Goal: Answer question/provide support

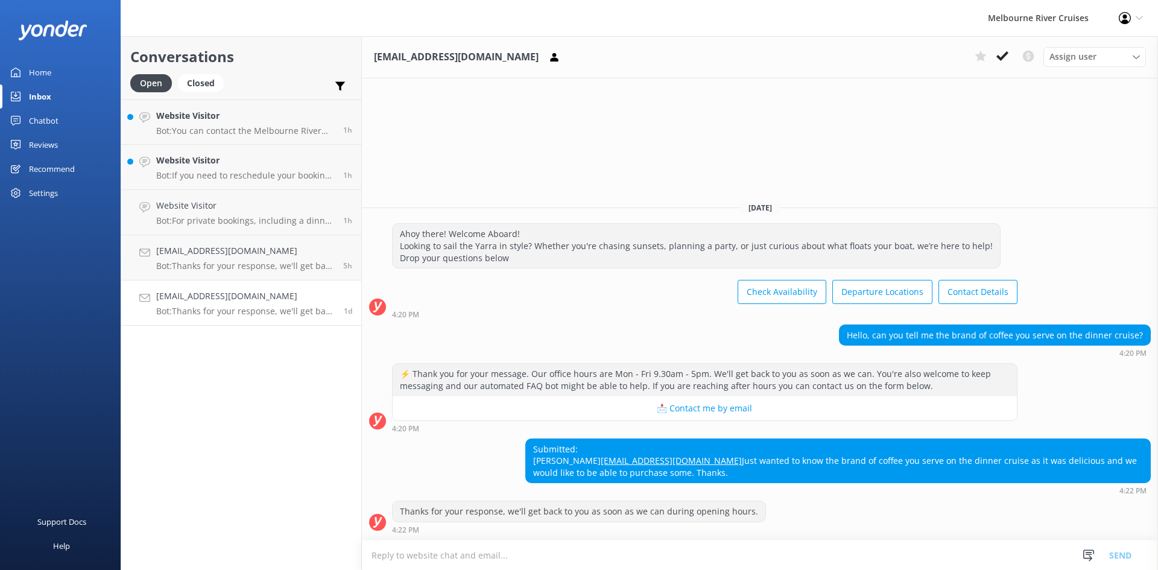
click at [208, 112] on h4 "Website Visitor" at bounding box center [245, 115] width 178 height 13
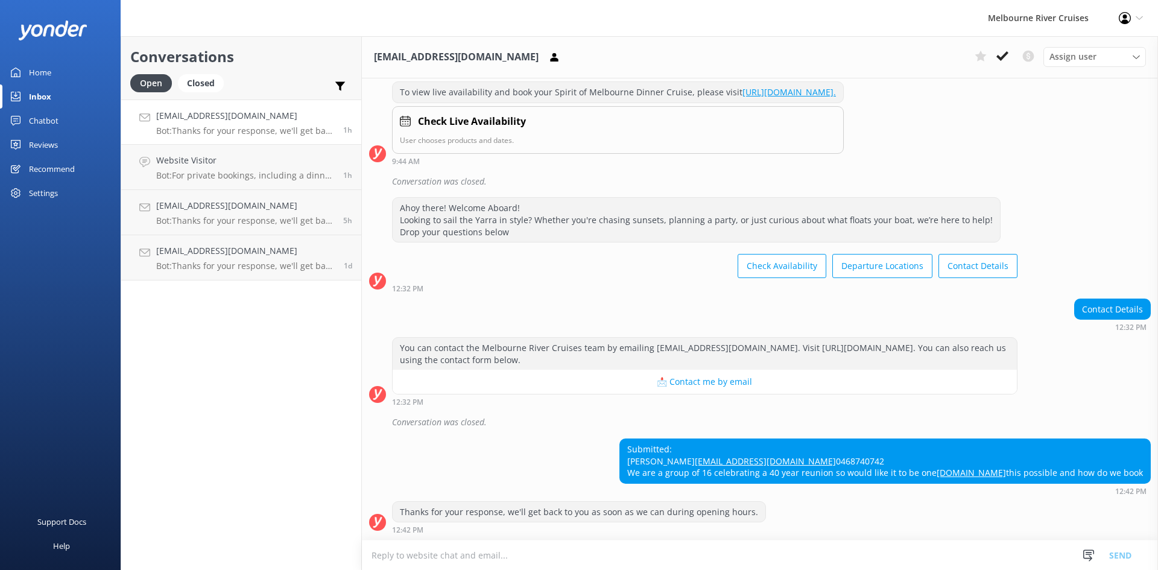
scroll to position [204, 0]
click at [230, 173] on p "Bot: For private bookings, including a dinner cruise for around 40 guests, you …" at bounding box center [245, 175] width 178 height 11
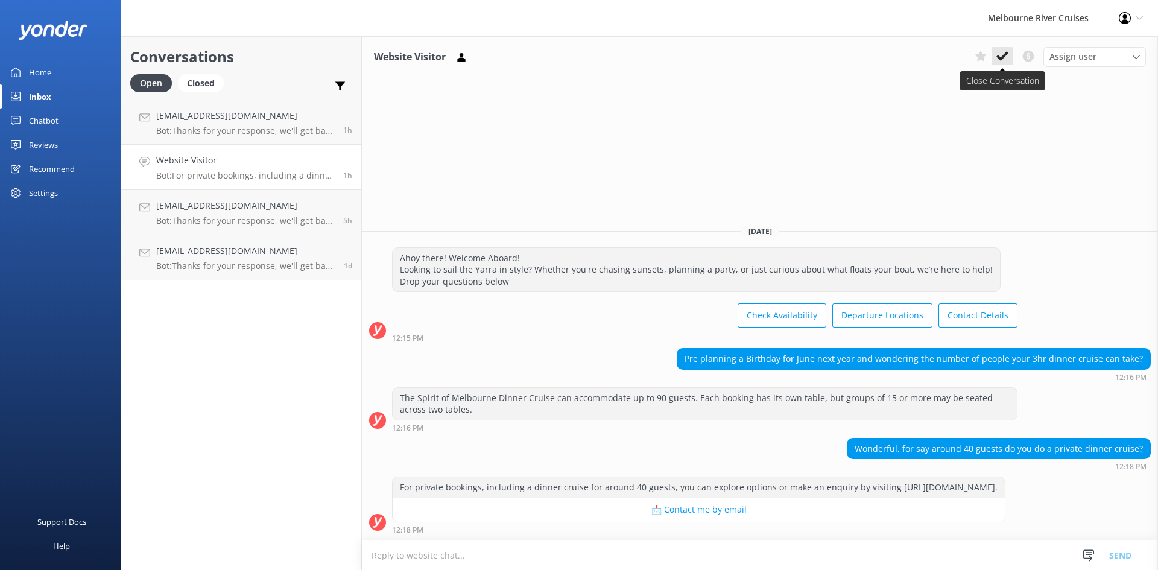
click at [998, 57] on use at bounding box center [1003, 56] width 12 height 10
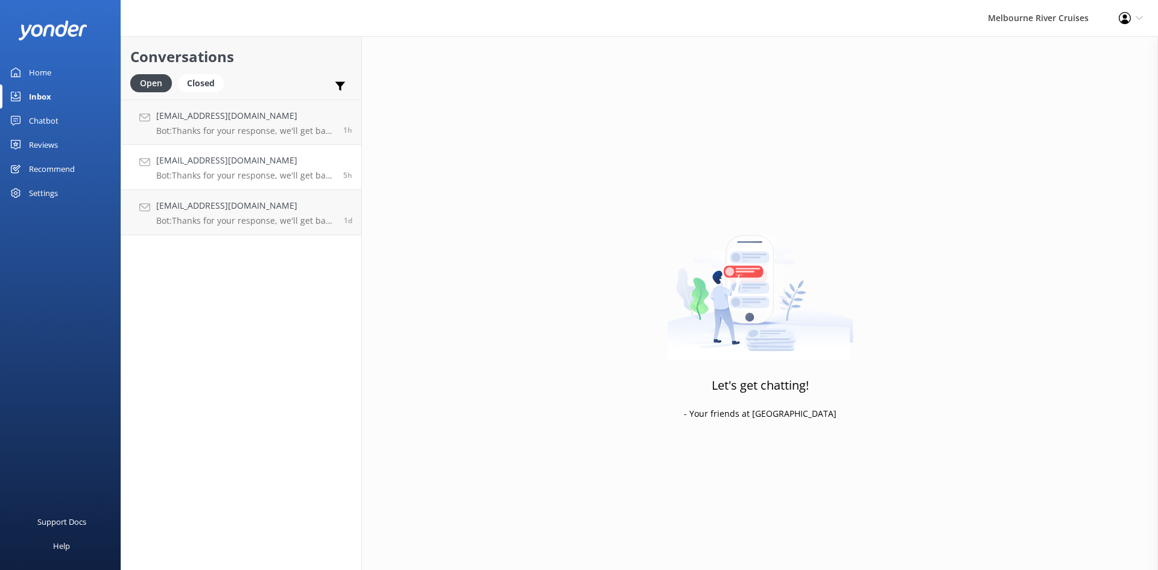
click at [202, 166] on h4 "[EMAIL_ADDRESS][DOMAIN_NAME]" at bounding box center [245, 160] width 178 height 13
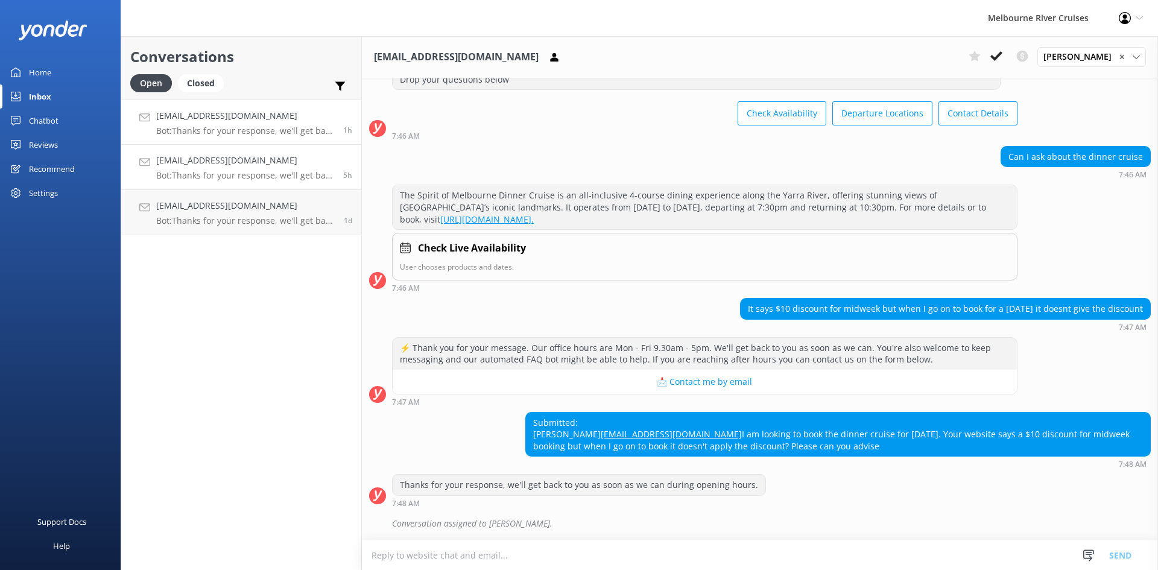
scroll to position [100, 0]
click at [246, 189] on link "[EMAIL_ADDRESS][DOMAIN_NAME] Bot: Thanks for your response, we'll get back to y…" at bounding box center [241, 167] width 240 height 45
click at [258, 131] on p "Bot: Thanks for your response, we'll get back to you as soon as we can during o…" at bounding box center [245, 130] width 178 height 11
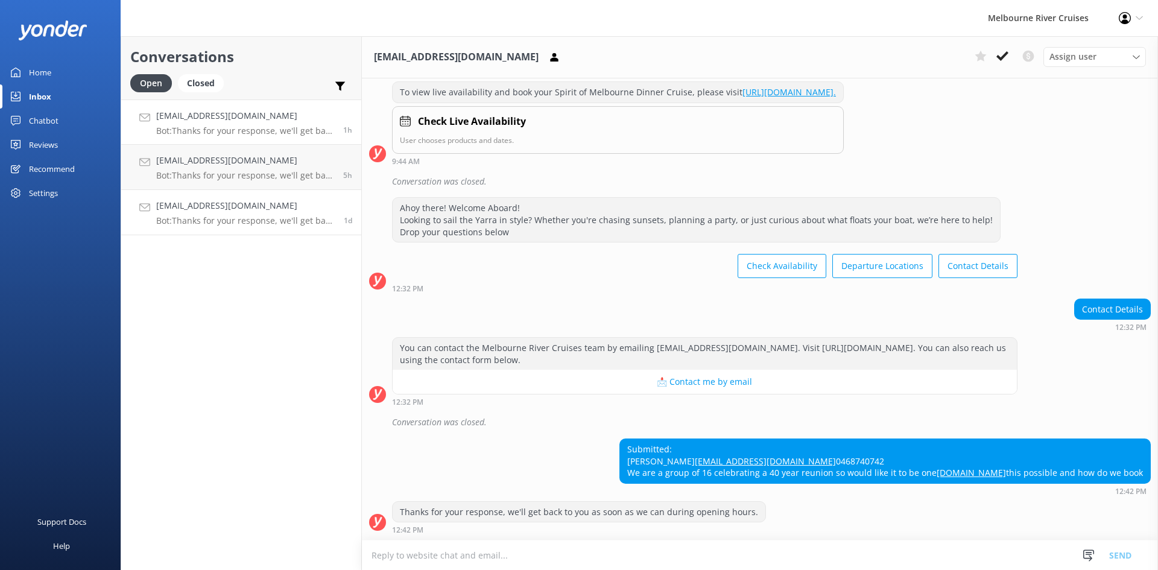
scroll to position [204, 0]
click at [246, 220] on p "Bot: Thanks for your response, we'll get back to you as soon as we can during o…" at bounding box center [245, 220] width 179 height 11
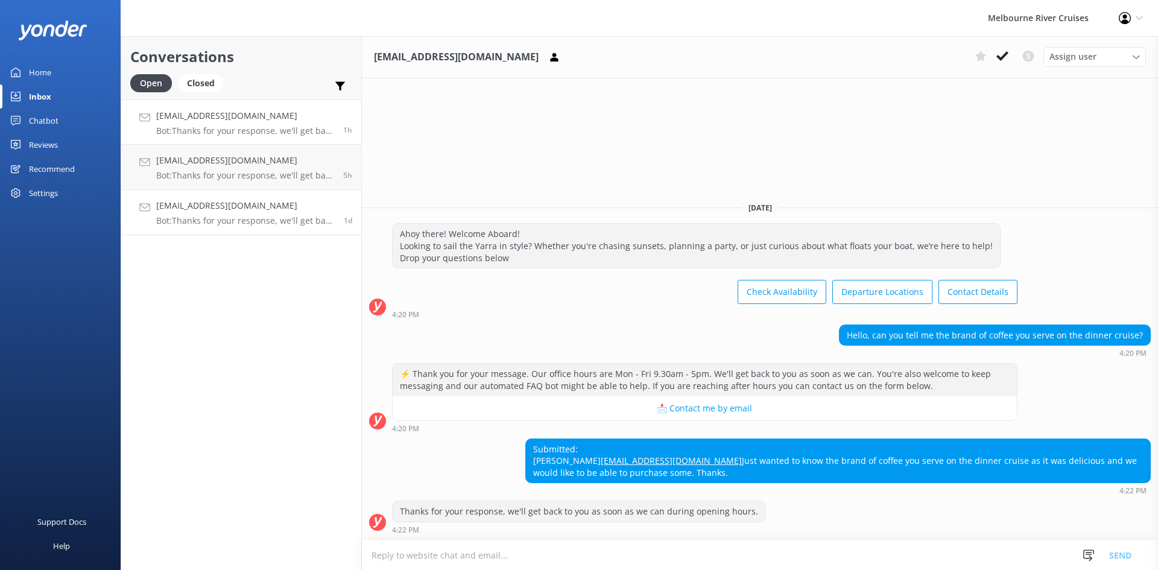
click at [250, 119] on h4 "[EMAIL_ADDRESS][DOMAIN_NAME]" at bounding box center [245, 115] width 178 height 13
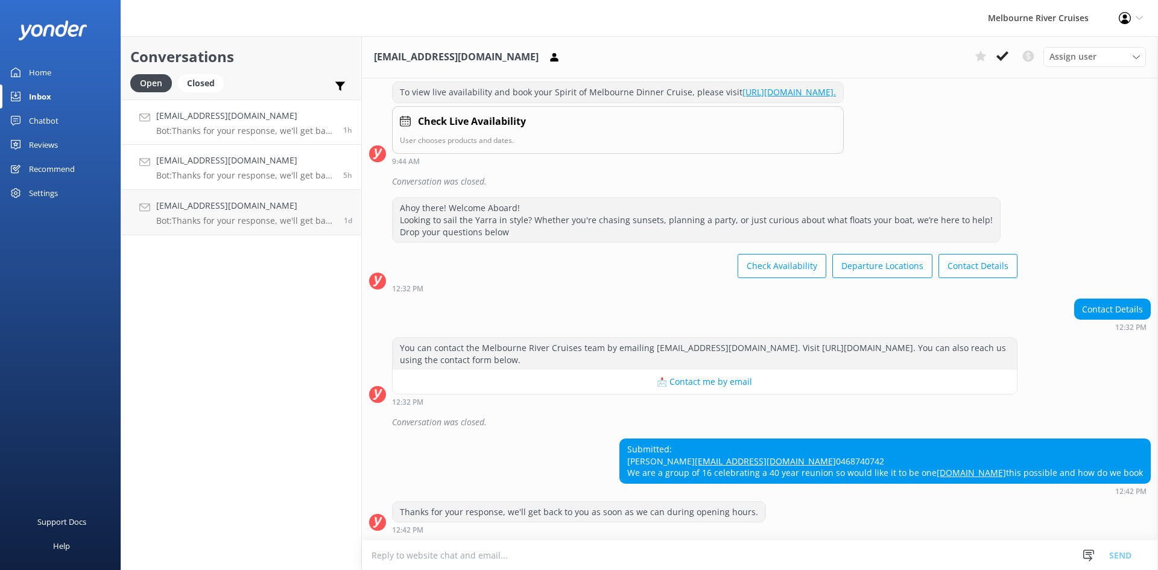
scroll to position [204, 0]
click at [1108, 46] on div "[EMAIL_ADDRESS][DOMAIN_NAME] Assign user Marketing [PERSON_NAME] [PERSON_NAME] …" at bounding box center [760, 57] width 796 height 42
click at [1106, 54] on div "Assign user" at bounding box center [1095, 56] width 97 height 13
click at [1079, 159] on div "[PERSON_NAME] Okmasich" at bounding box center [1097, 155] width 94 height 12
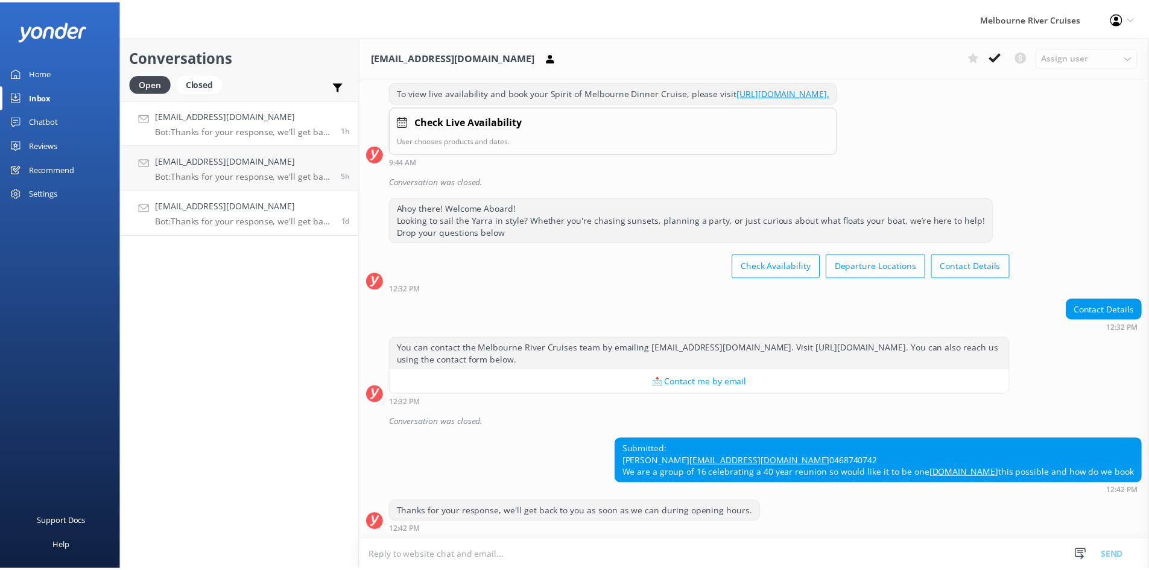
scroll to position [230, 0]
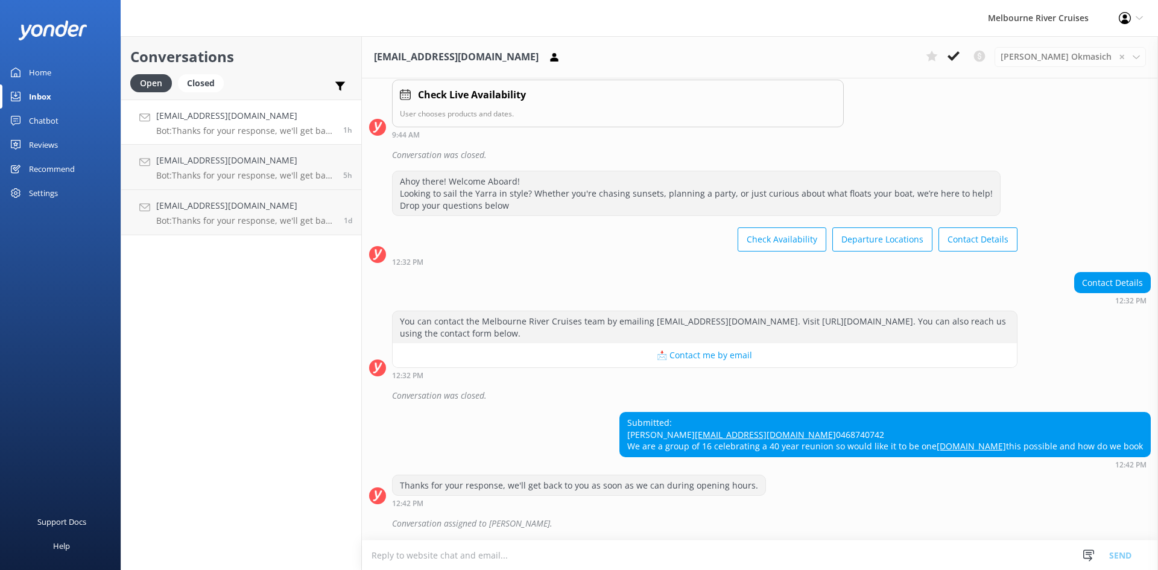
click at [45, 71] on div "Home" at bounding box center [40, 72] width 22 height 24
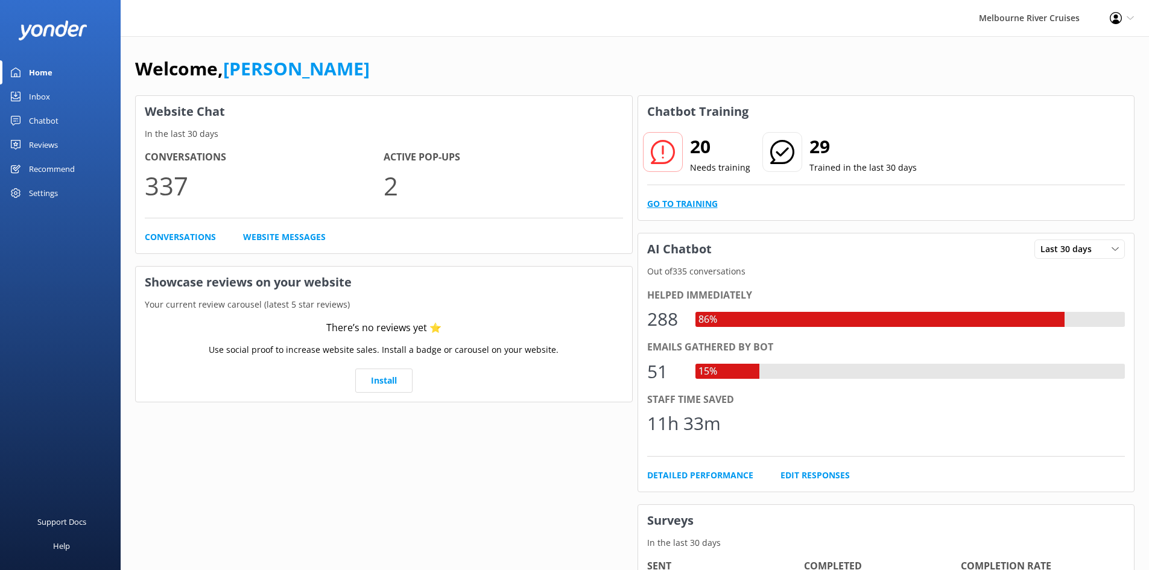
click at [681, 199] on link "Go to Training" at bounding box center [682, 203] width 71 height 13
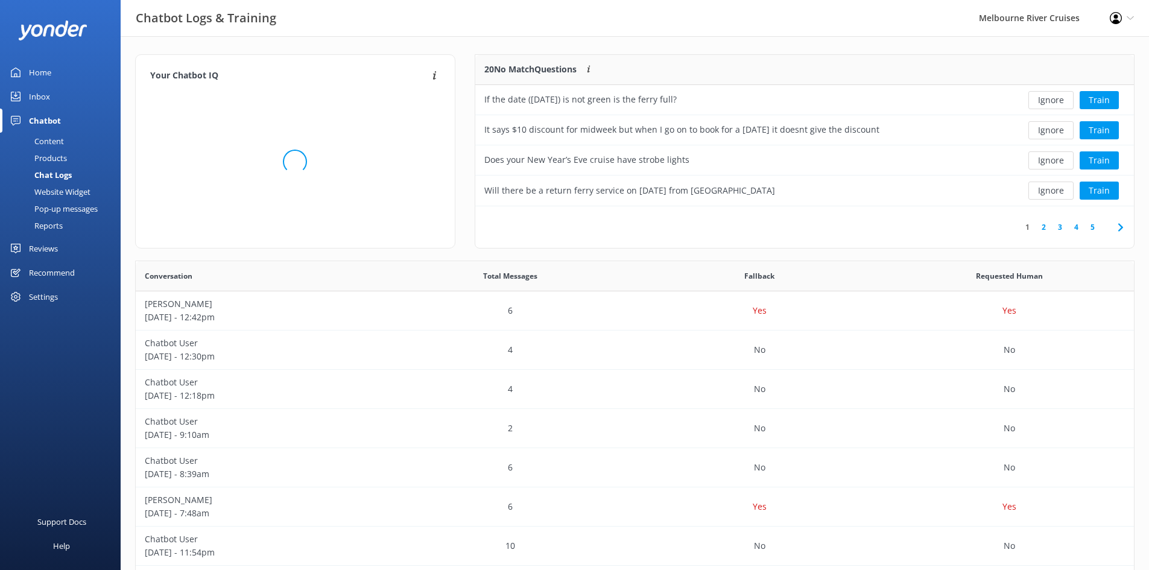
scroll to position [414, 989]
click at [1060, 100] on button "Ignore" at bounding box center [1051, 100] width 45 height 18
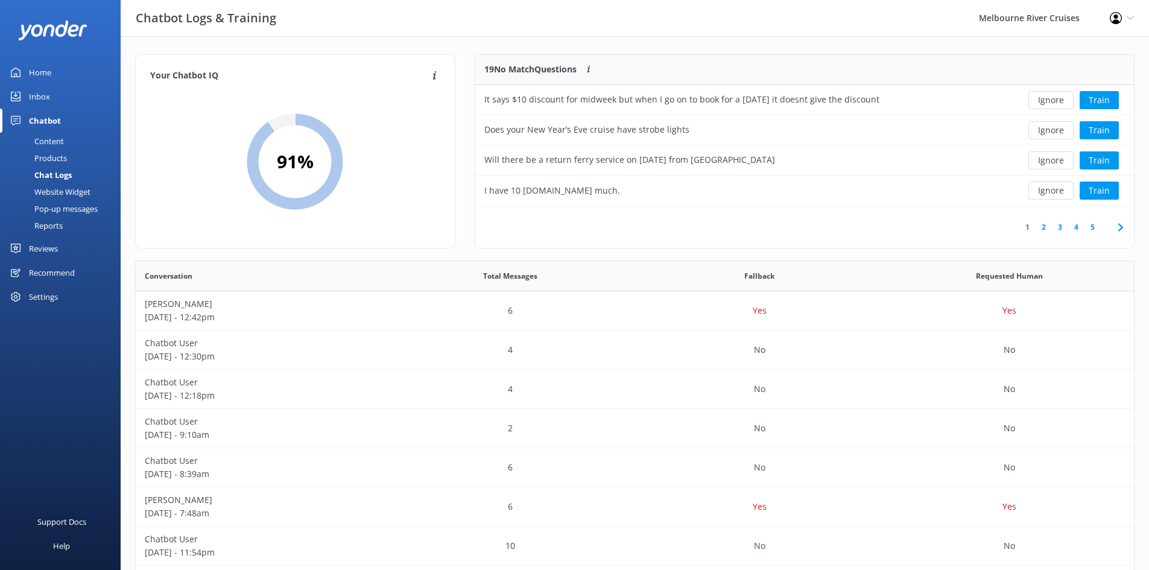
click at [1060, 100] on button "Ignore" at bounding box center [1051, 100] width 45 height 18
click at [1050, 104] on button "Ignore" at bounding box center [1051, 100] width 45 height 18
click at [1053, 101] on button "Ignore" at bounding box center [1051, 100] width 45 height 18
click at [1050, 103] on button "Ignore" at bounding box center [1051, 100] width 45 height 18
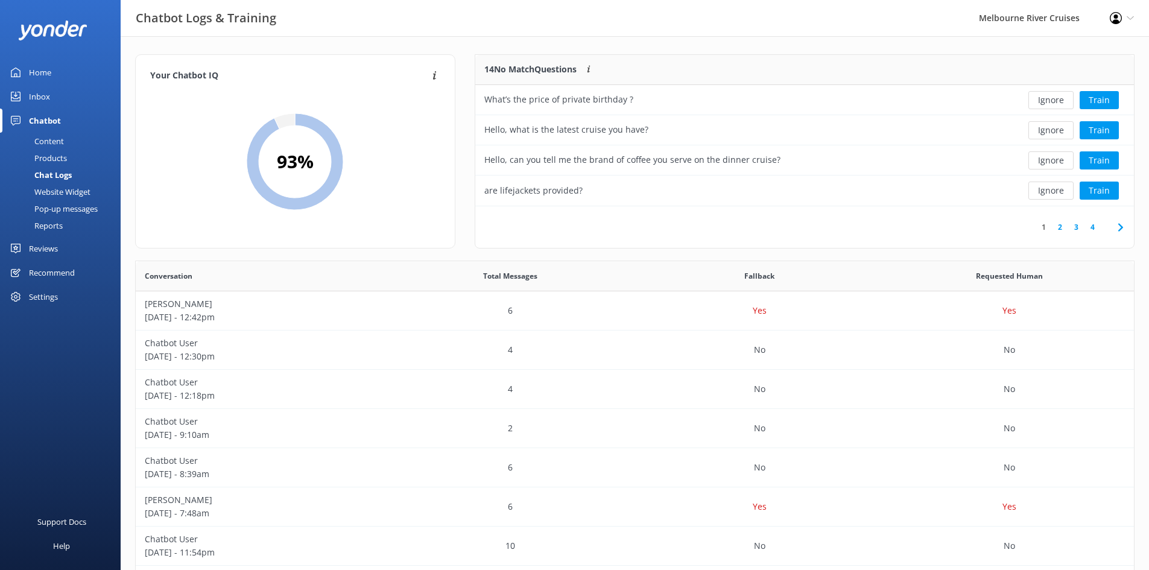
click at [1050, 103] on button "Ignore" at bounding box center [1051, 100] width 45 height 18
click at [1053, 101] on button "Ignore" at bounding box center [1051, 100] width 45 height 18
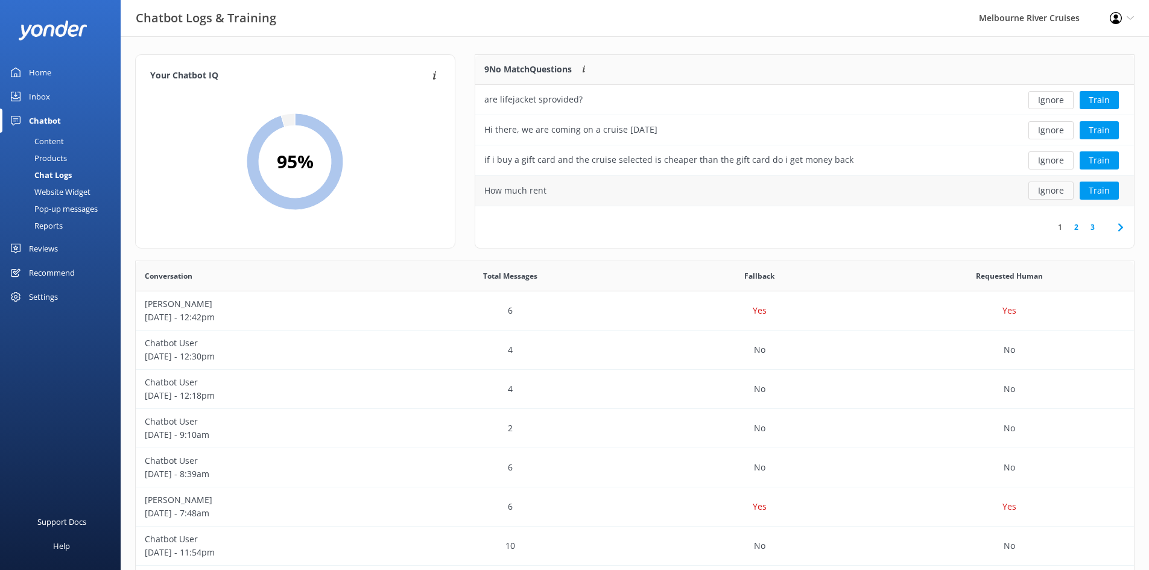
click at [1056, 188] on button "Ignore" at bounding box center [1051, 191] width 45 height 18
click at [1051, 186] on button "Ignore" at bounding box center [1051, 191] width 45 height 18
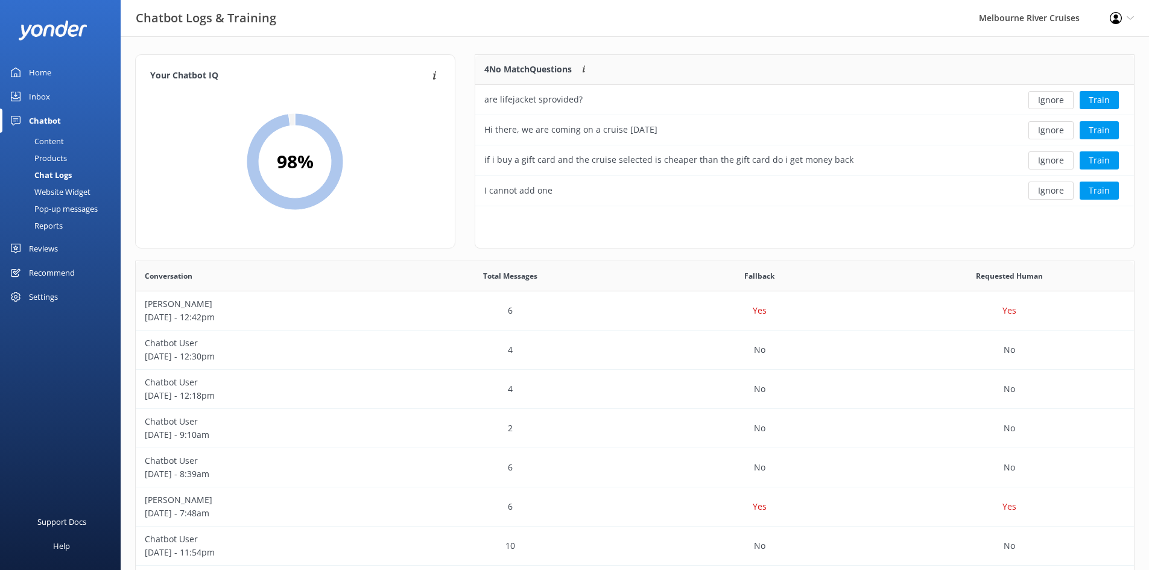
click at [1051, 186] on button "Ignore" at bounding box center [1051, 191] width 45 height 18
click at [1041, 155] on button "Ignore" at bounding box center [1051, 160] width 45 height 18
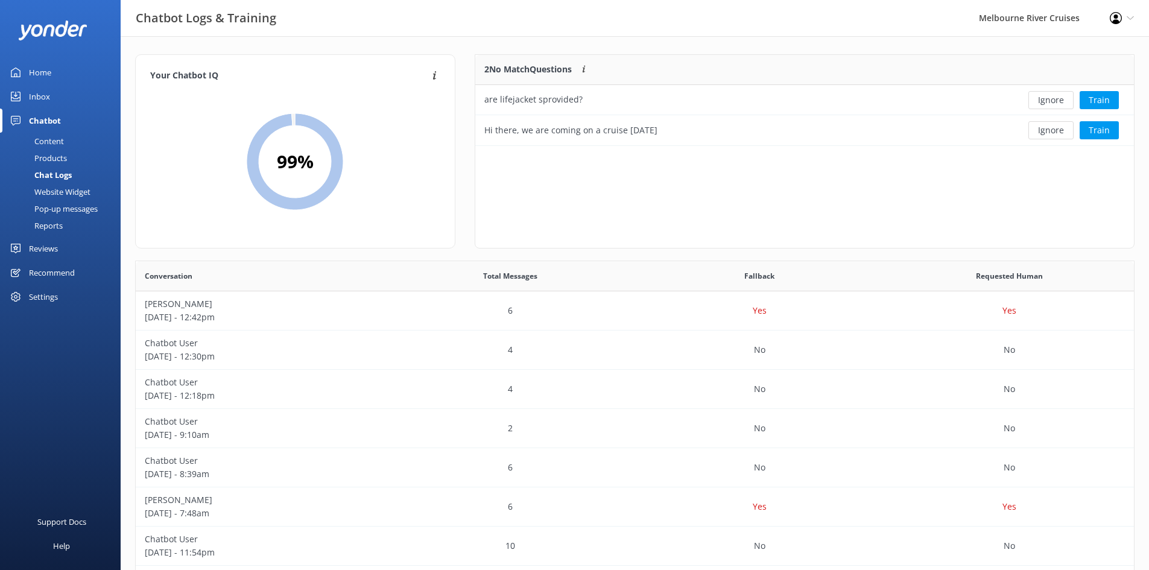
scroll to position [82, 650]
click at [1041, 136] on button "Ignore" at bounding box center [1051, 130] width 45 height 18
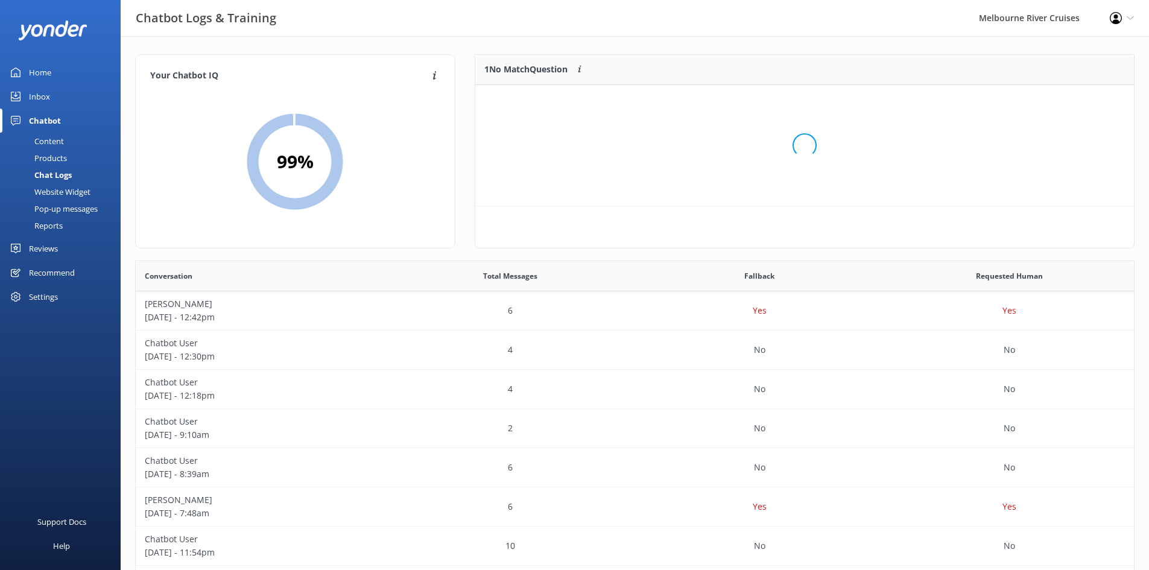
scroll to position [52, 650]
click at [1044, 104] on button "Ignore" at bounding box center [1051, 100] width 45 height 18
